Goal: Transaction & Acquisition: Purchase product/service

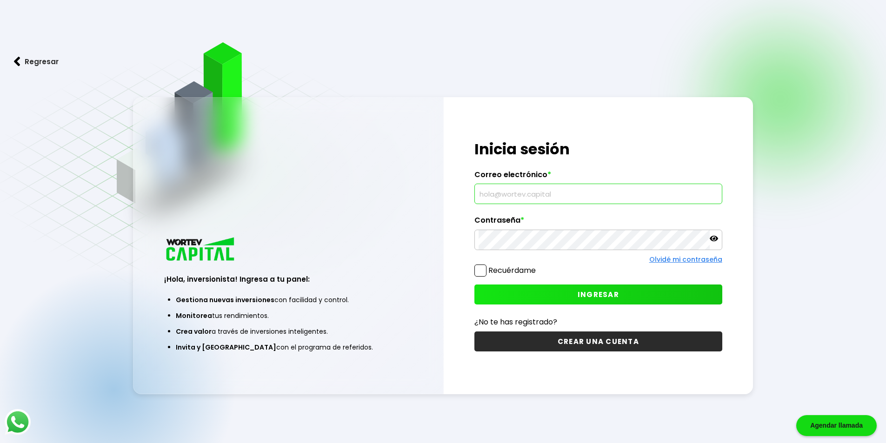
click at [552, 199] on input "text" at bounding box center [599, 194] width 240 height 20
type input "[EMAIL_ADDRESS][DOMAIN_NAME]"
click at [712, 238] on icon at bounding box center [714, 239] width 8 height 6
click at [594, 296] on span "INGRESAR" at bounding box center [598, 295] width 41 height 10
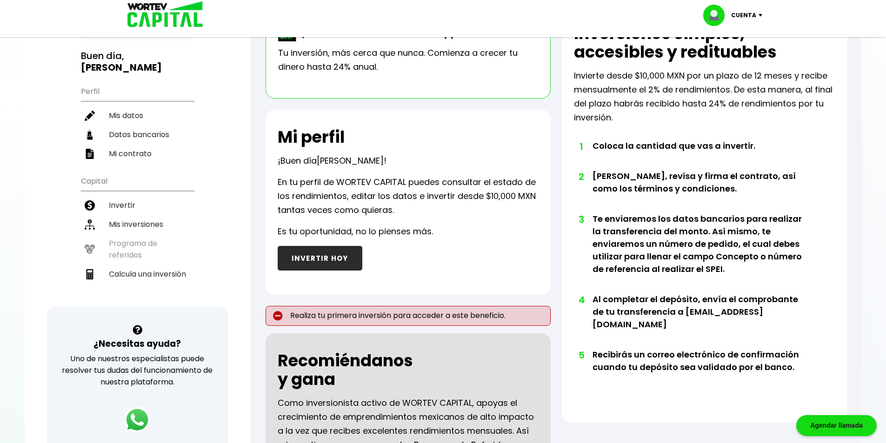
scroll to position [62, 0]
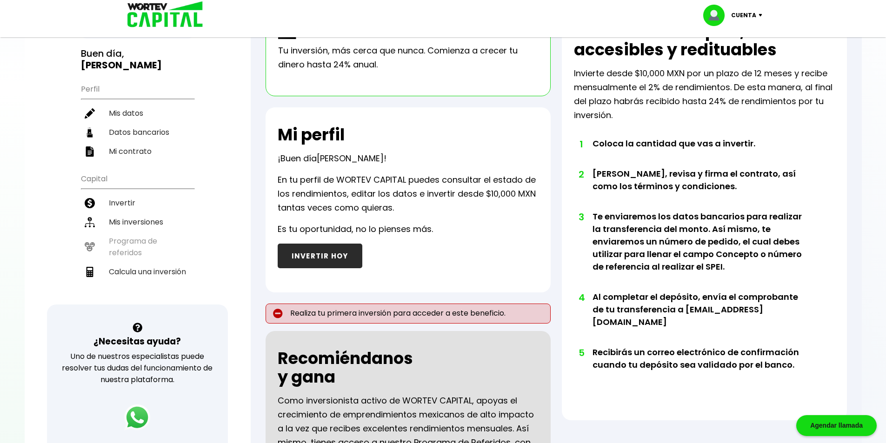
click at [322, 255] on button "INVERTIR HOY" at bounding box center [320, 256] width 85 height 25
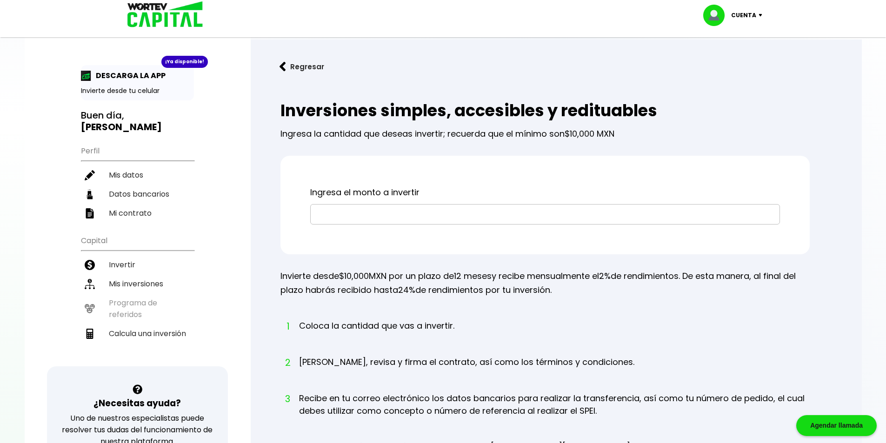
click at [355, 222] on input "text" at bounding box center [546, 215] width 462 height 20
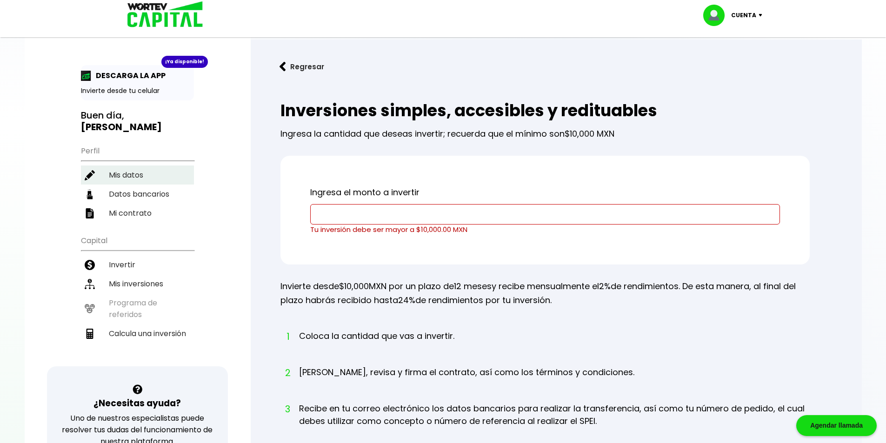
click at [130, 166] on li "Mis datos" at bounding box center [137, 175] width 113 height 19
select select "Mujer"
select select "Posgrado"
select select "DF"
select select "BBVA Bancomer"
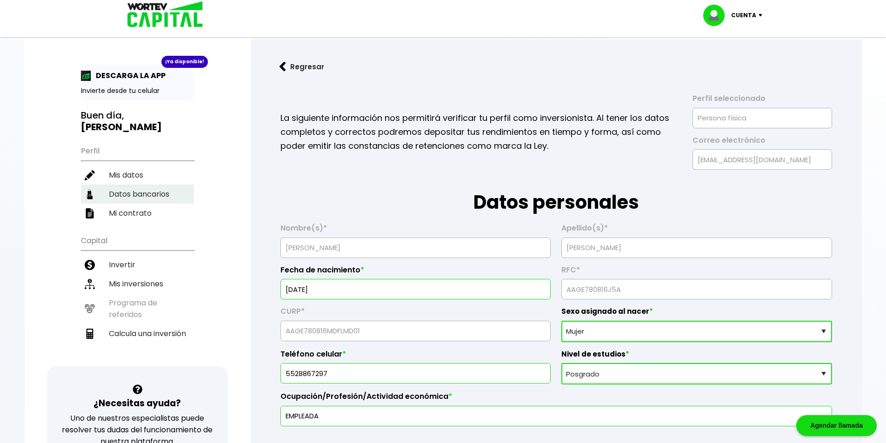
click at [144, 185] on li "Datos bancarios" at bounding box center [137, 194] width 113 height 19
select select "BBVA Bancomer"
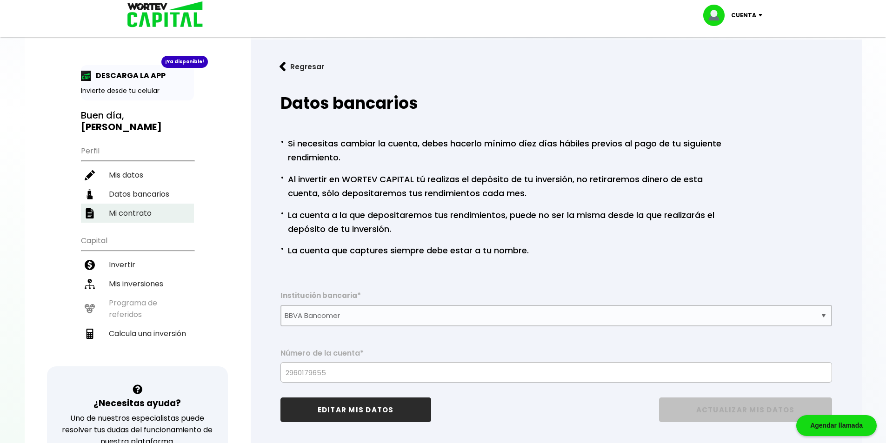
click at [147, 205] on li "Mi contrato" at bounding box center [137, 213] width 113 height 19
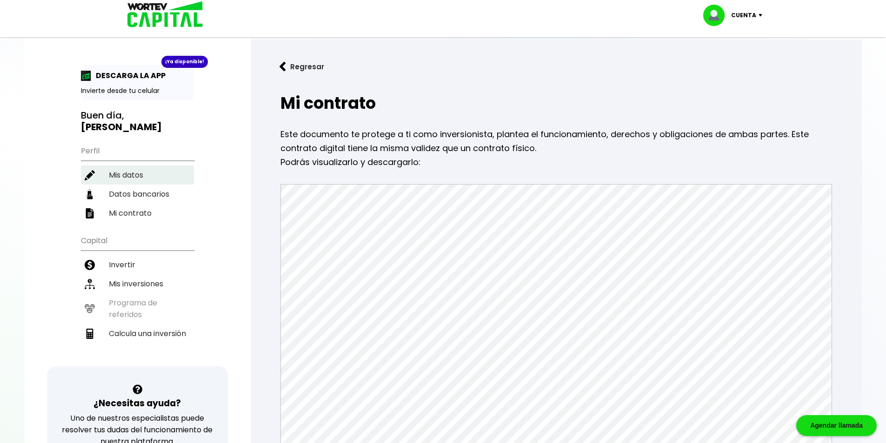
click at [130, 166] on li "Mis datos" at bounding box center [137, 175] width 113 height 19
select select "Mujer"
select select "Posgrado"
select select "DF"
select select "BBVA Bancomer"
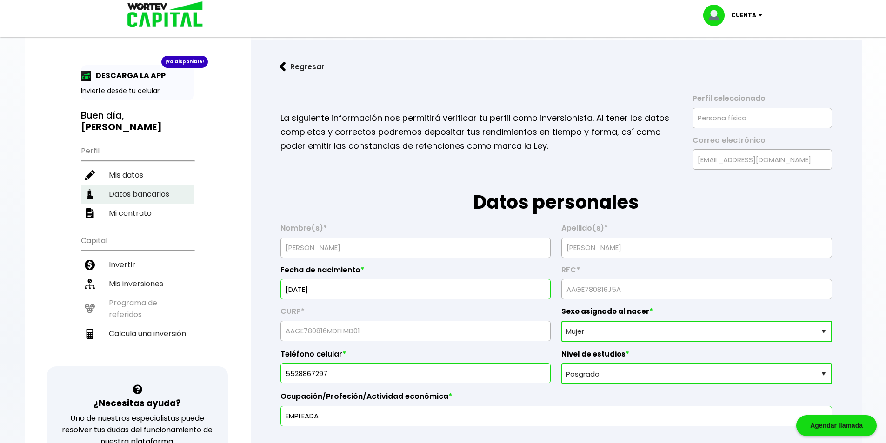
click at [157, 185] on li "Datos bancarios" at bounding box center [137, 194] width 113 height 19
select select "BBVA Bancomer"
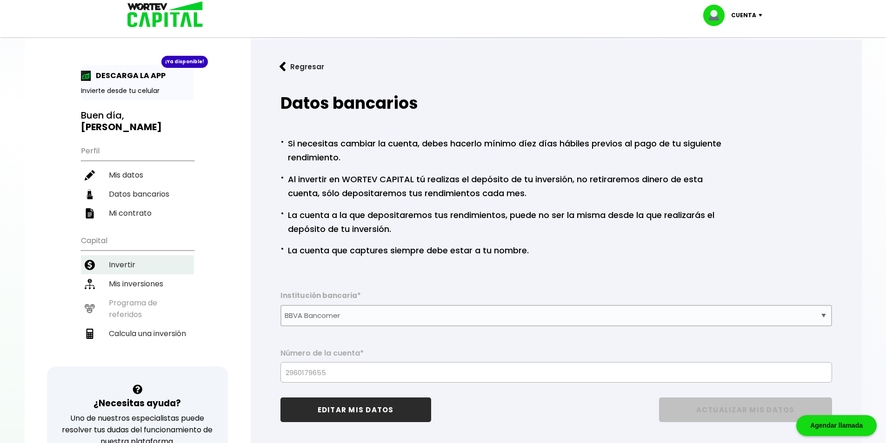
click at [121, 255] on li "Invertir" at bounding box center [137, 264] width 113 height 19
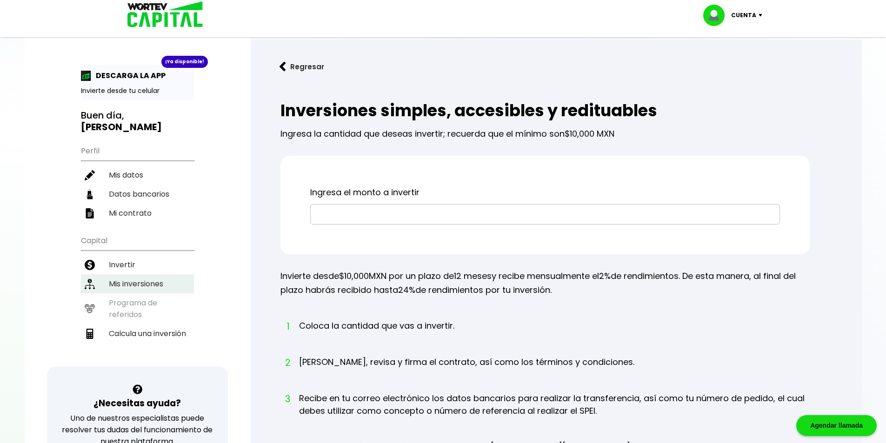
click at [134, 275] on li "Mis inversiones" at bounding box center [137, 284] width 113 height 19
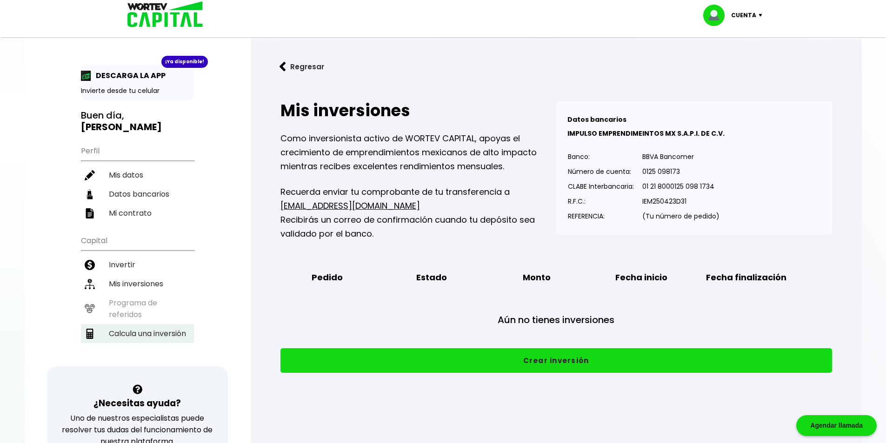
click at [158, 324] on li "Calcula una inversión" at bounding box center [137, 333] width 113 height 19
select select "1"
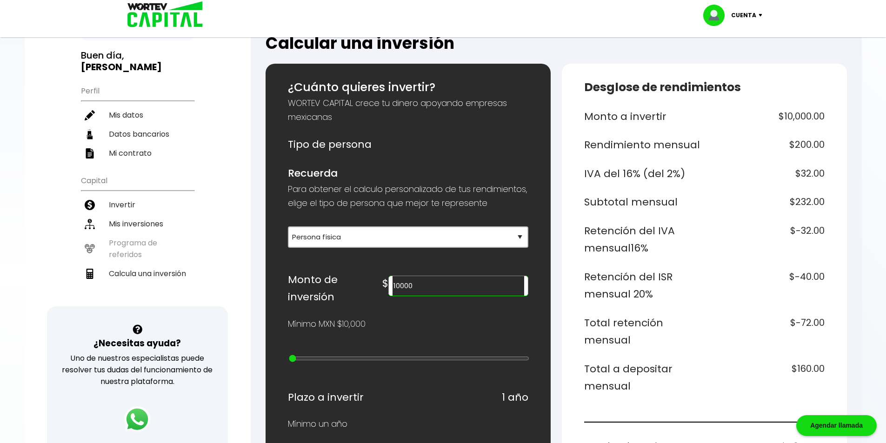
scroll to position [61, 0]
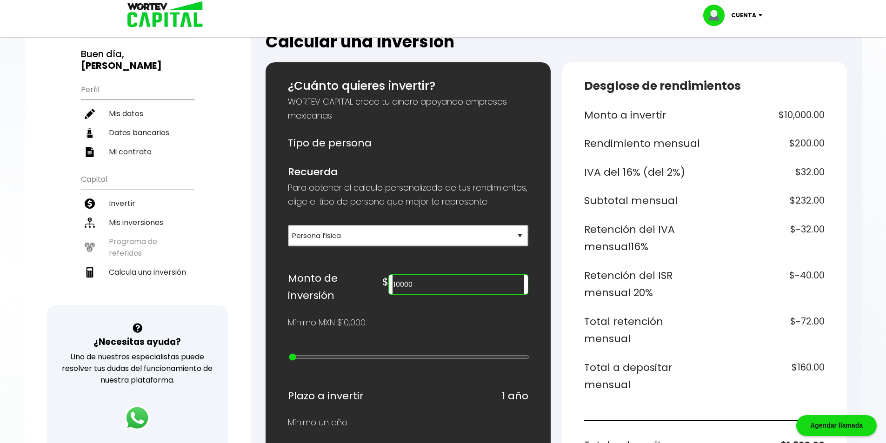
type input "20000"
type input "1"
type input "30000"
type input "2"
type input "40000"
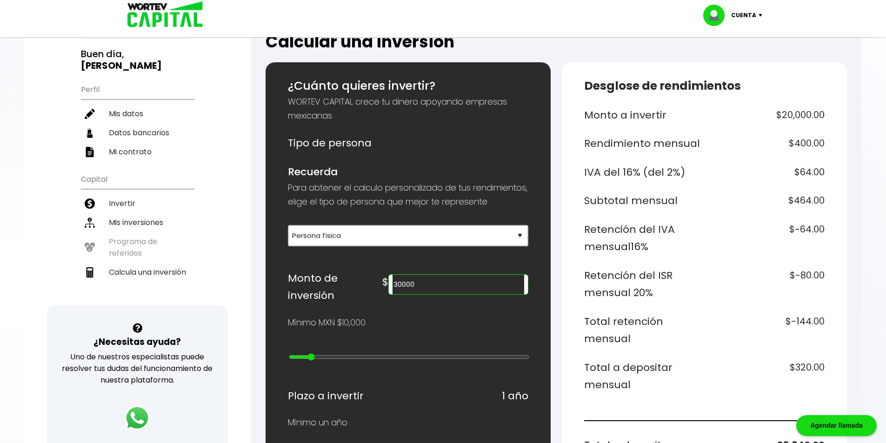
type input "3"
type input "50000"
type input "4"
type input "60000"
type input "5"
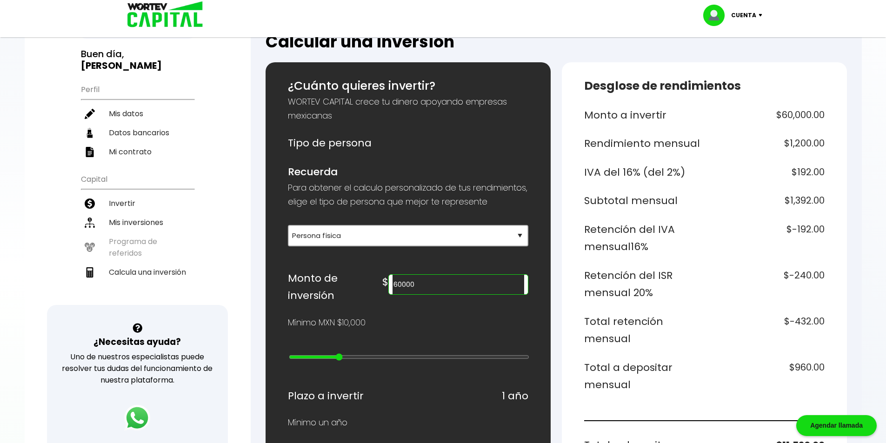
type input "70000"
type input "6"
type input "80000"
type input "7"
type input "90000"
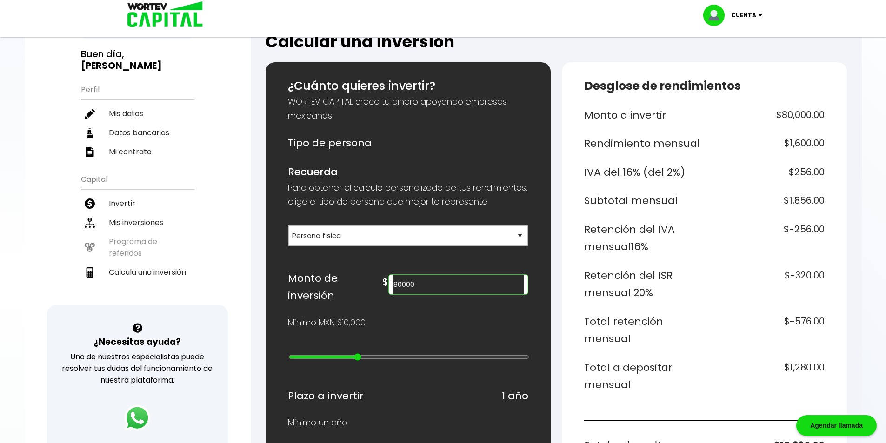
type input "8"
type input "100000"
type input "9"
type input "200000"
type input "10"
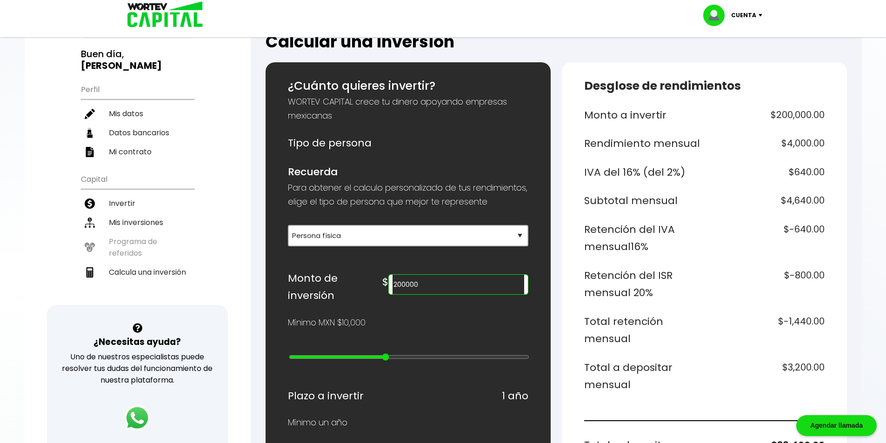
type input "100000"
drag, startPoint x: 294, startPoint y: 363, endPoint x: 377, endPoint y: 367, distance: 83.9
type input "9"
click at [377, 361] on input "range" at bounding box center [409, 357] width 241 height 7
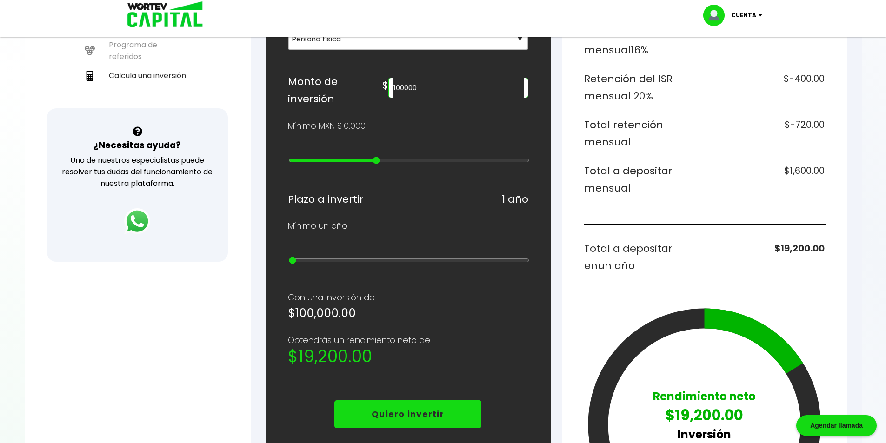
scroll to position [261, 0]
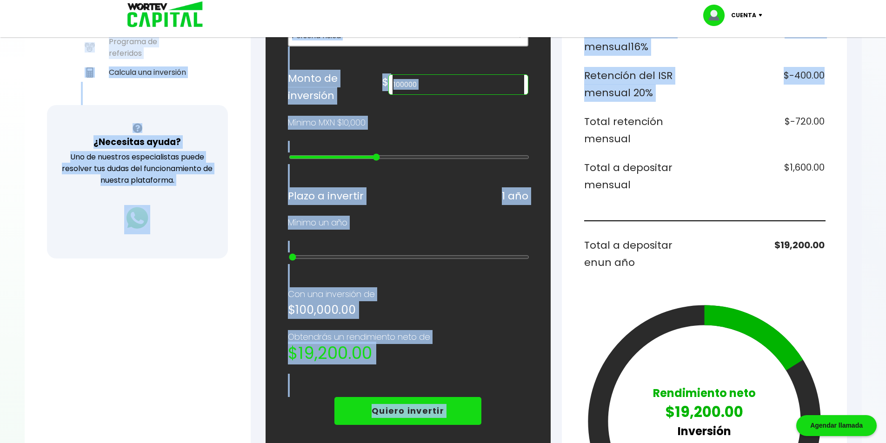
drag, startPoint x: 885, startPoint y: 176, endPoint x: 893, endPoint y: 64, distance: 112.4
click at [886, 64] on html "Agendar llamada App WORTEV CAPITAL Empieza a crecer tu dinero DESCARGAR Cuenta …" at bounding box center [443, 238] width 886 height 998
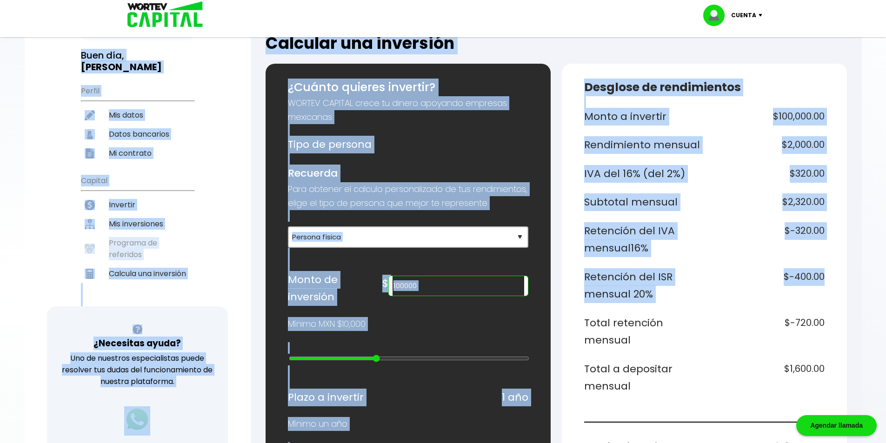
scroll to position [50, 0]
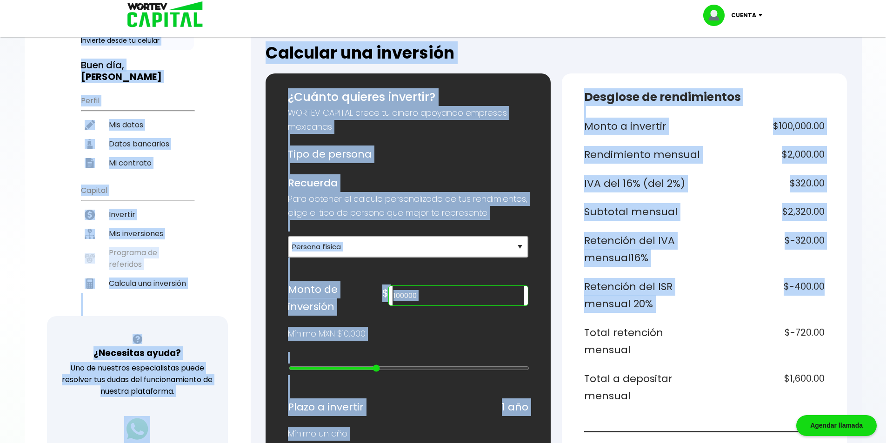
click at [235, 169] on div "¡Ya disponible! DESCARGA LA APP Invierte desde tu celular Buen día, [PERSON_NAM…" at bounding box center [138, 254] width 226 height 590
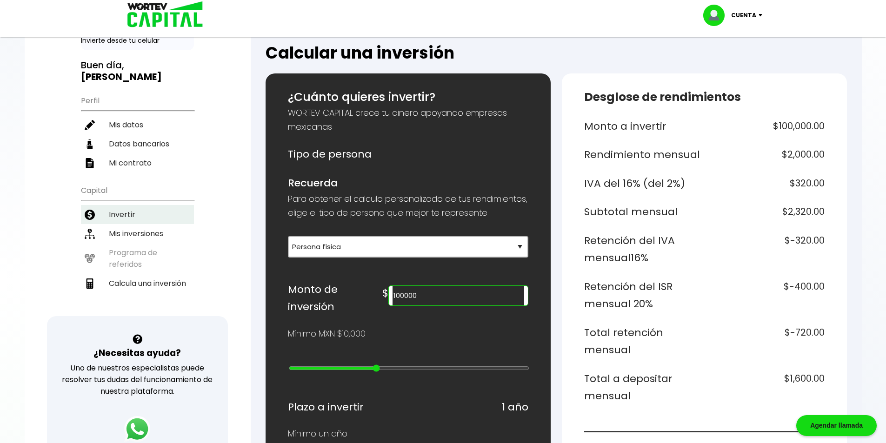
click at [115, 205] on li "Invertir" at bounding box center [137, 214] width 113 height 19
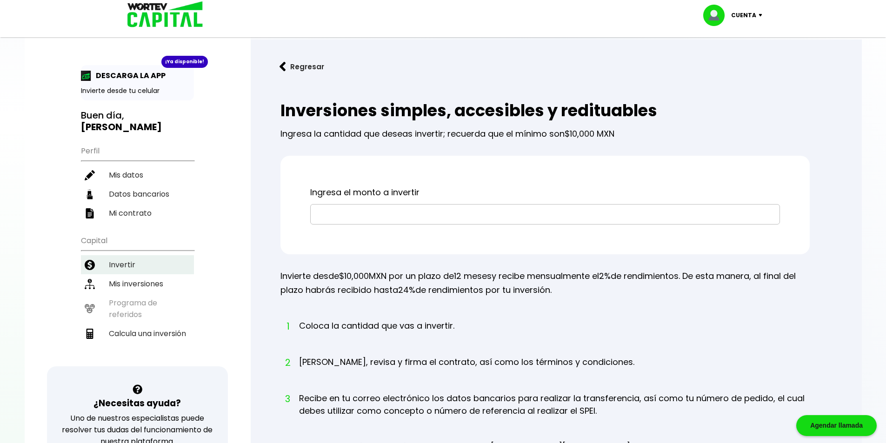
click at [129, 255] on li "Invertir" at bounding box center [137, 264] width 113 height 19
click at [367, 225] on div "Ingresa el monto a invertir" at bounding box center [545, 205] width 529 height 99
click at [371, 221] on input "text" at bounding box center [546, 215] width 462 height 20
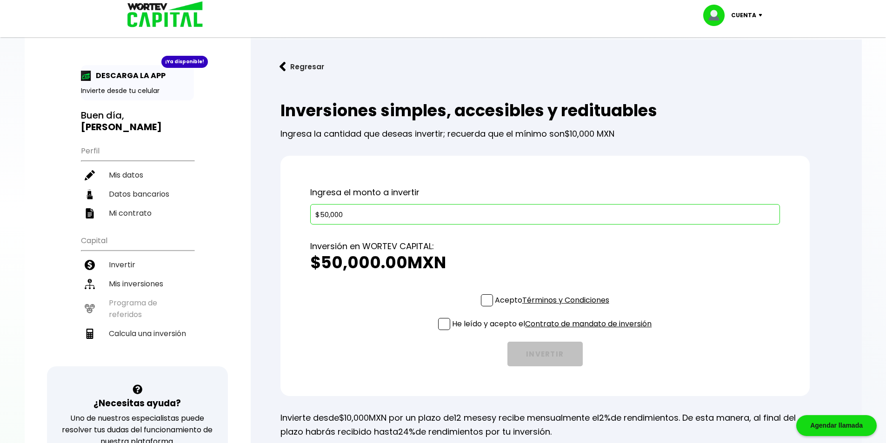
type input "$50,000"
click at [482, 302] on span at bounding box center [487, 301] width 12 height 12
click at [554, 308] on input "Acepto Términos y Condiciones" at bounding box center [554, 308] width 0 height 0
click at [440, 328] on span at bounding box center [444, 324] width 12 height 12
click at [554, 331] on input "He leído y acepto el Contrato de mandato de inversión" at bounding box center [554, 331] width 0 height 0
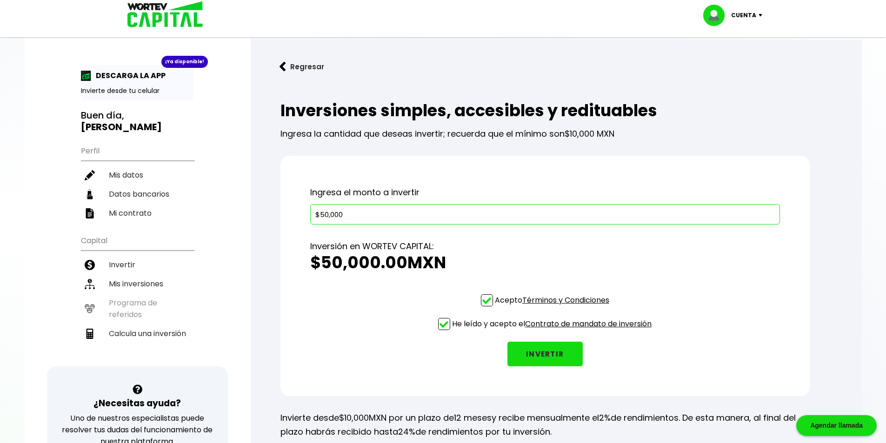
click at [567, 358] on button "INVERTIR" at bounding box center [545, 354] width 75 height 25
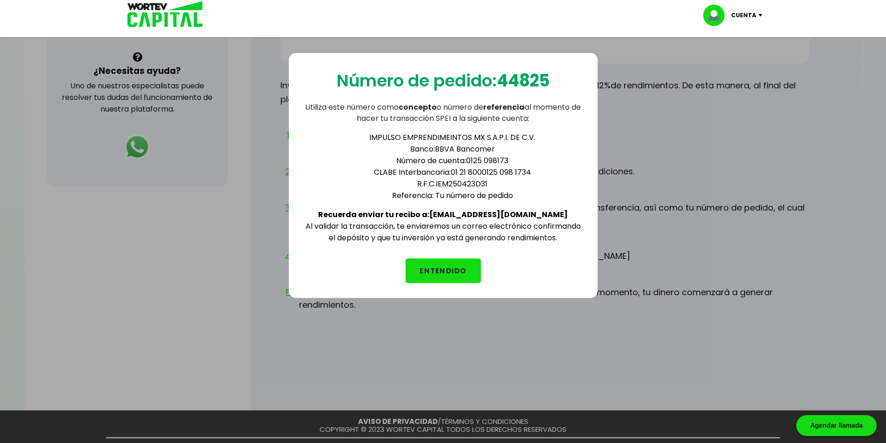
scroll to position [372, 0]
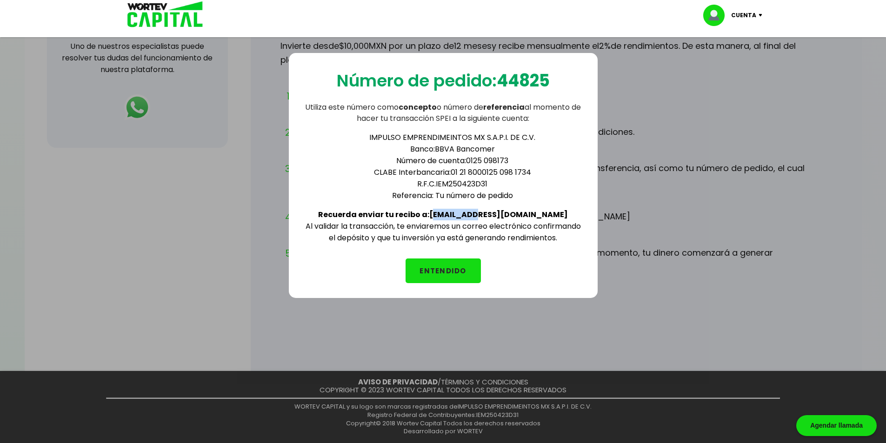
drag, startPoint x: 460, startPoint y: 214, endPoint x: 502, endPoint y: 217, distance: 42.0
click at [502, 217] on b "Recuerda enviar tu recibo a: [EMAIL_ADDRESS][DOMAIN_NAME]" at bounding box center [443, 214] width 250 height 11
click at [539, 218] on div "IMPULSO EMPRENDIMEINTOS MX S.A.P.I. DE C.V. Banco: BBVA Bancomer Número de cuen…" at bounding box center [443, 184] width 279 height 120
drag, startPoint x: 542, startPoint y: 216, endPoint x: 458, endPoint y: 211, distance: 83.9
click at [458, 211] on div "IMPULSO EMPRENDIMEINTOS MX S.A.P.I. DE C.V. Banco: BBVA Bancomer Número de cuen…" at bounding box center [443, 184] width 279 height 120
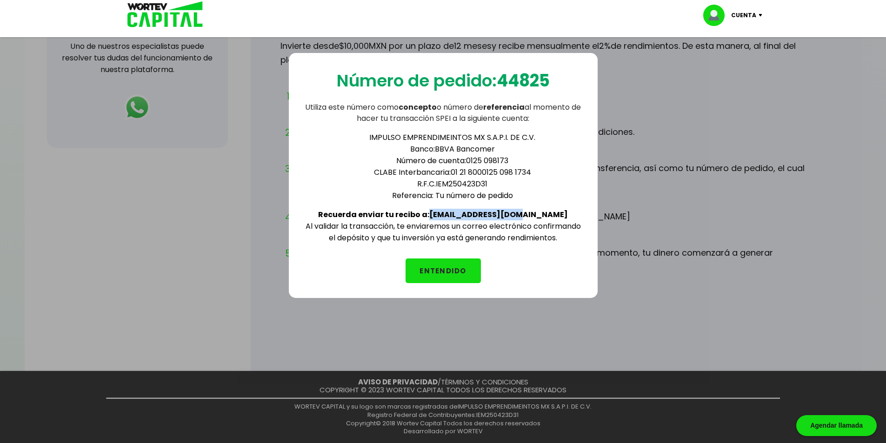
click at [469, 268] on button "ENTENDIDO" at bounding box center [443, 271] width 75 height 25
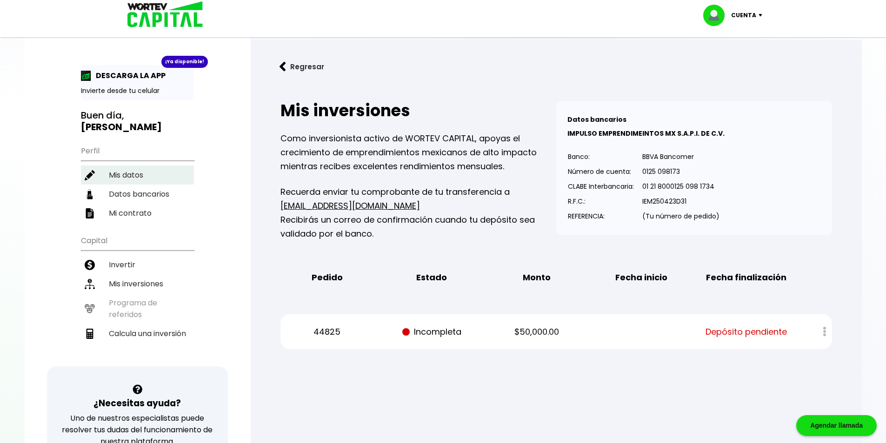
click at [133, 166] on li "Mis datos" at bounding box center [137, 175] width 113 height 19
select select "Mujer"
select select "Posgrado"
select select "DF"
select select "BBVA Bancomer"
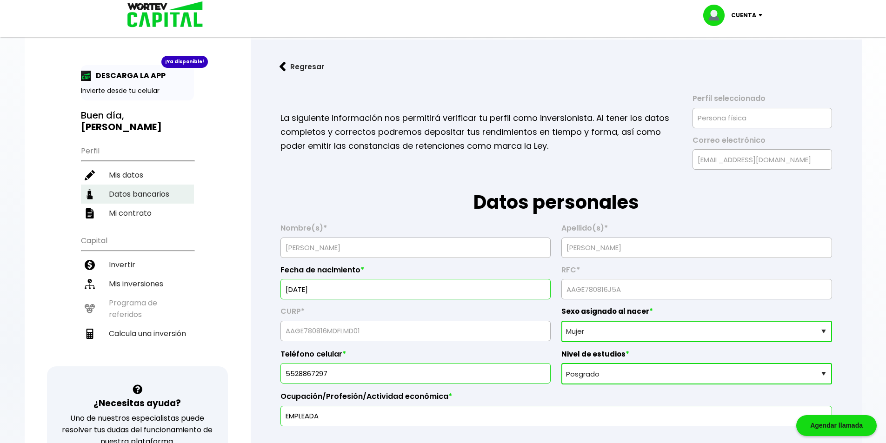
click at [134, 187] on li "Datos bancarios" at bounding box center [137, 194] width 113 height 19
select select "BBVA Bancomer"
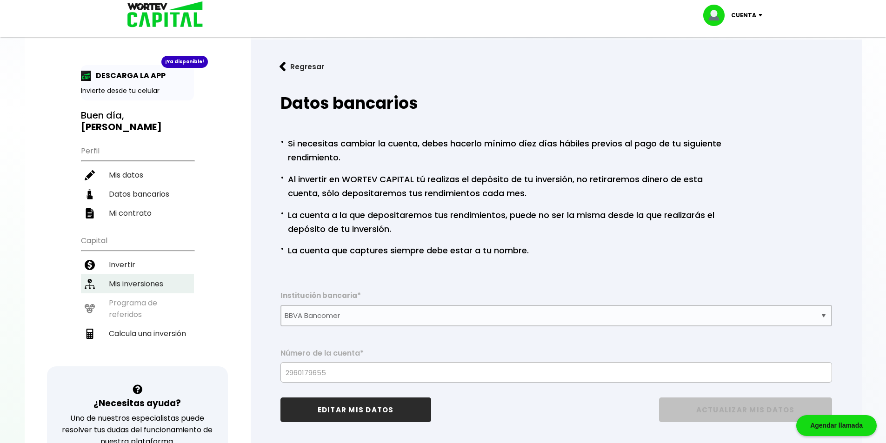
click at [142, 275] on li "Mis inversiones" at bounding box center [137, 284] width 113 height 19
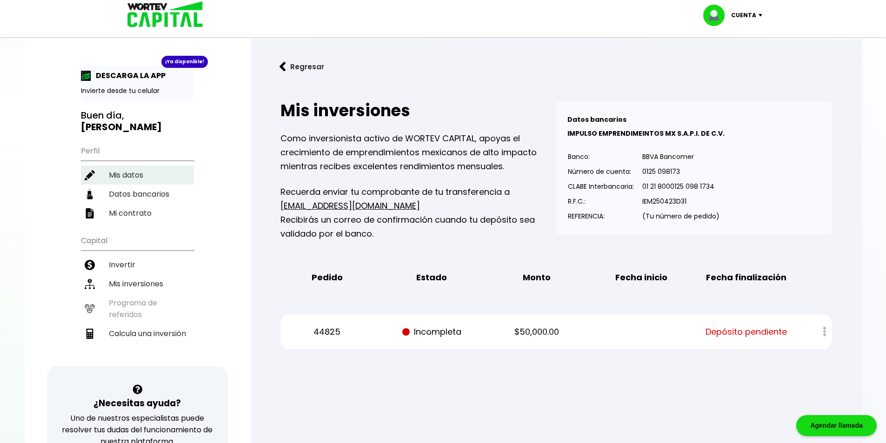
click at [131, 166] on li "Mis datos" at bounding box center [137, 175] width 113 height 19
select select "Mujer"
select select "Posgrado"
select select "DF"
select select "BBVA Bancomer"
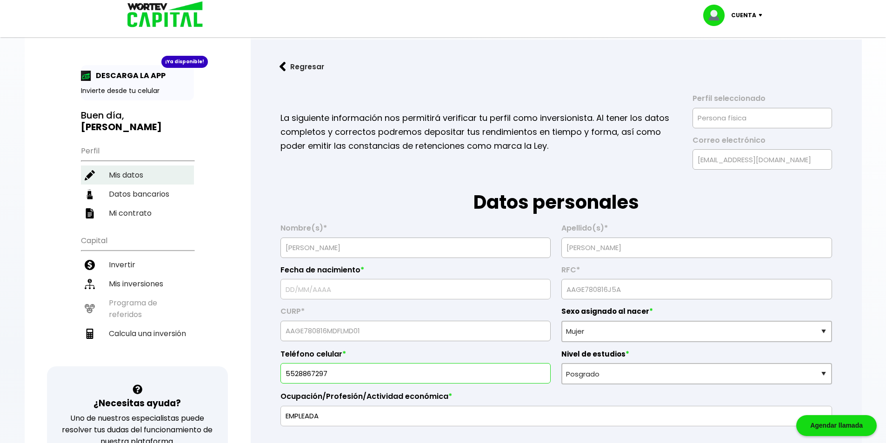
type input "[DATE]"
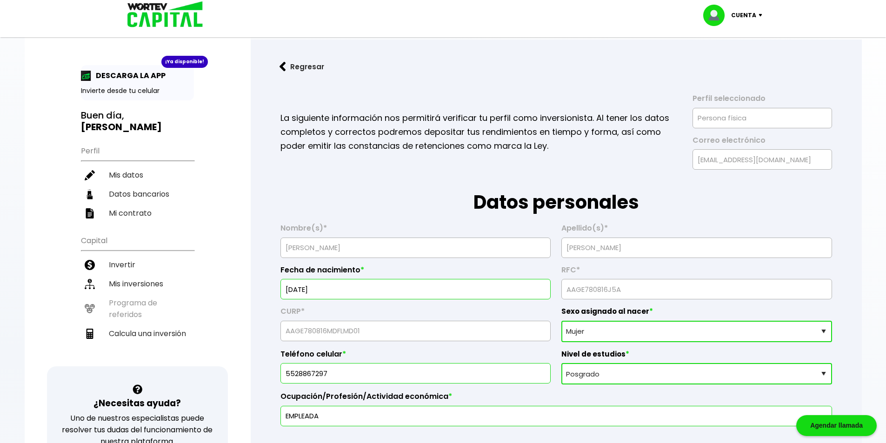
click at [738, 23] on div "Cuenta" at bounding box center [736, 15] width 66 height 21
click at [728, 62] on li "Cerrar sesión" at bounding box center [734, 62] width 74 height 19
